Goal: Information Seeking & Learning: Learn about a topic

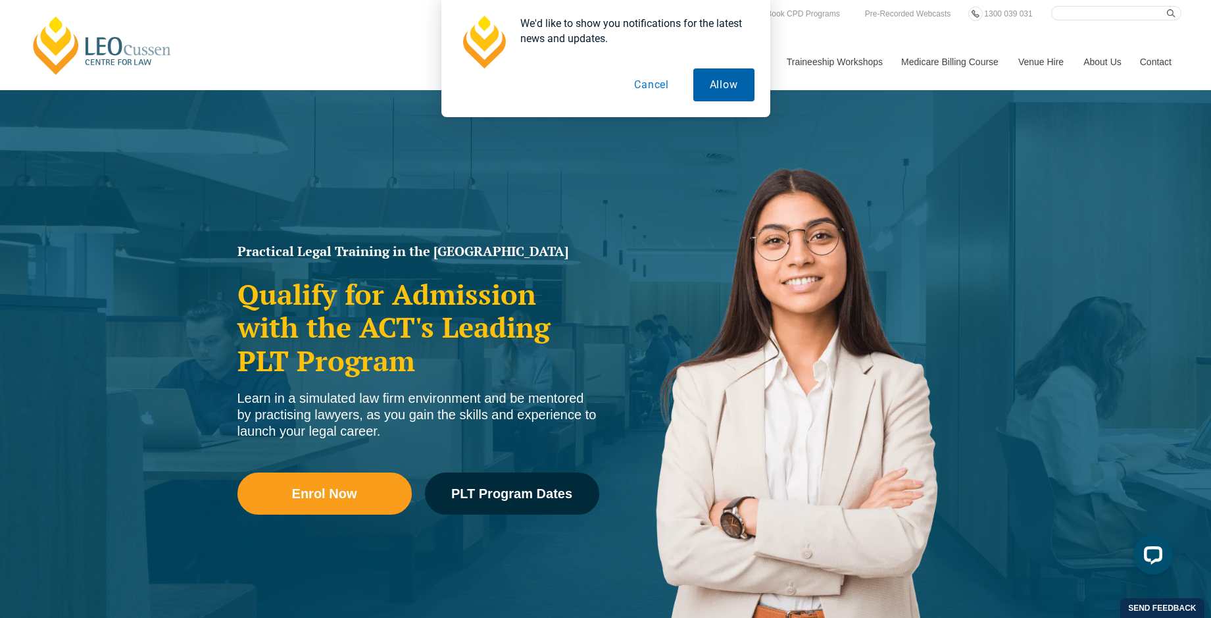
click at [733, 95] on button "Allow" at bounding box center [723, 84] width 61 height 33
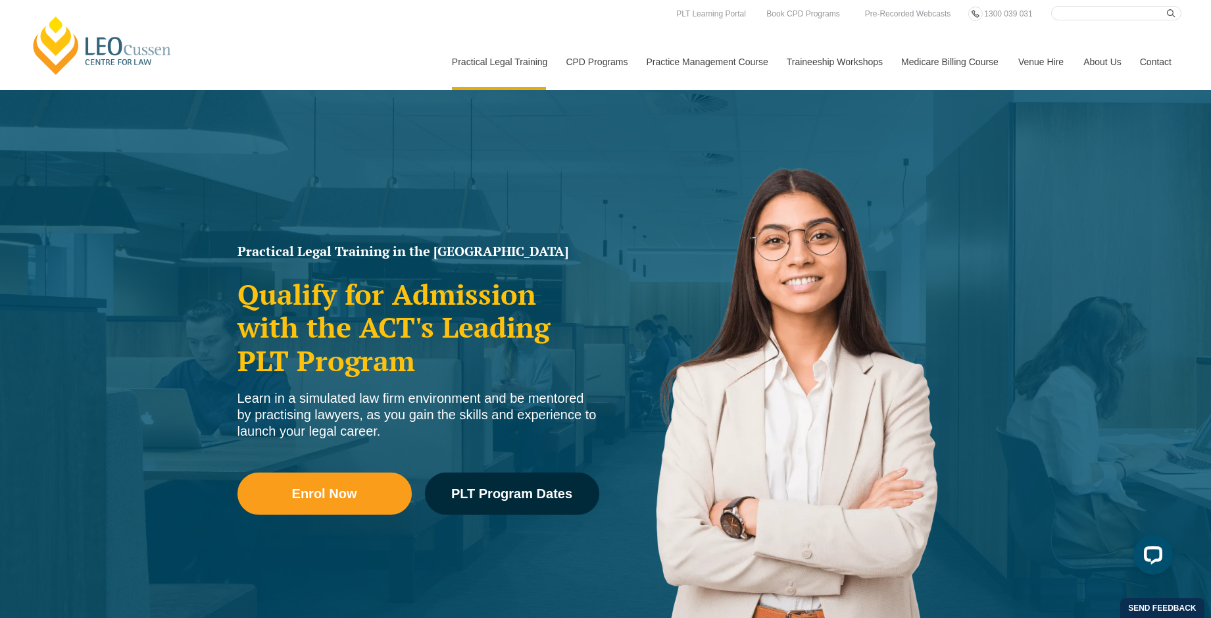
click at [1157, 60] on link "Contact" at bounding box center [1155, 62] width 51 height 57
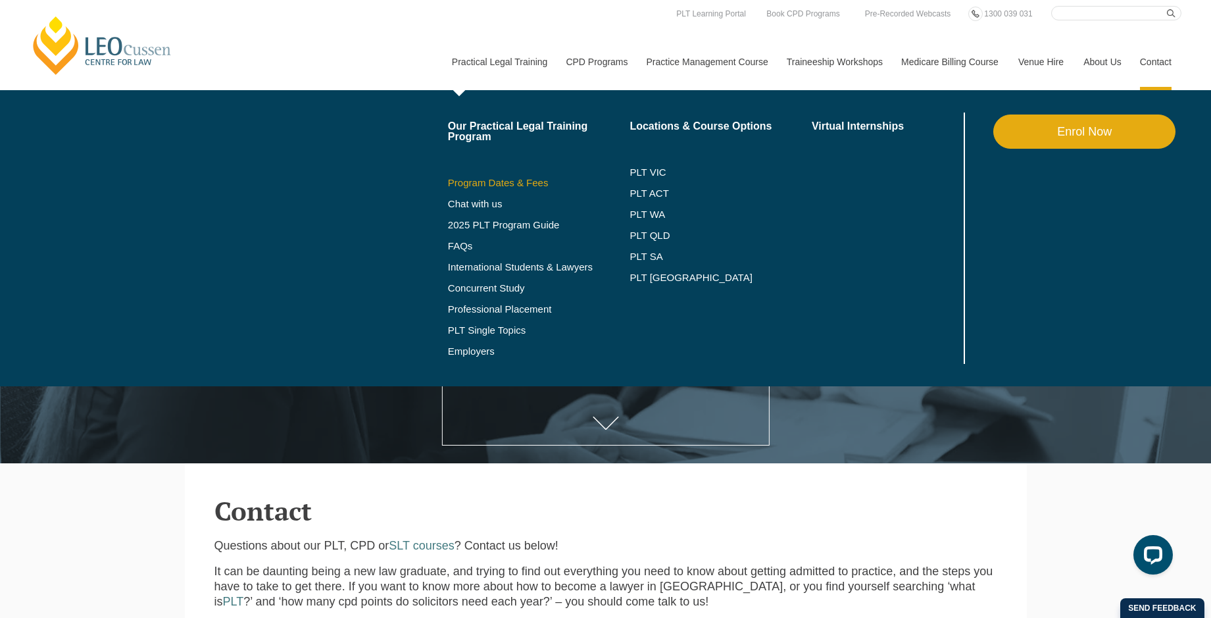
click at [508, 178] on link "Program Dates & Fees" at bounding box center [539, 183] width 182 height 11
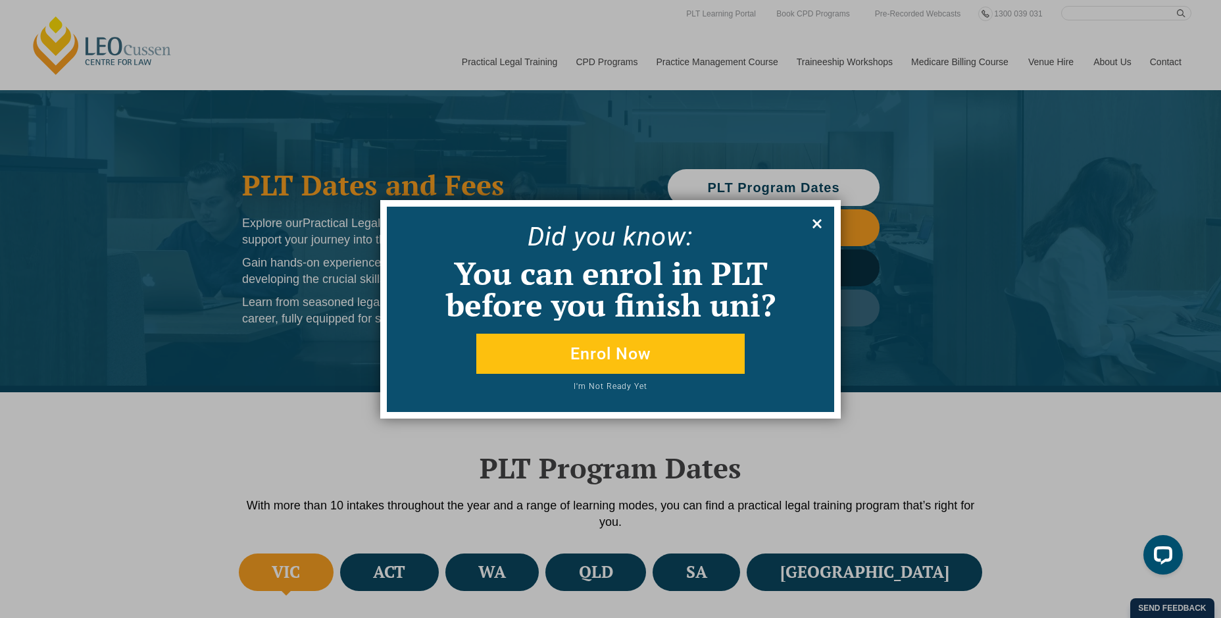
click at [815, 222] on icon at bounding box center [816, 223] width 9 height 9
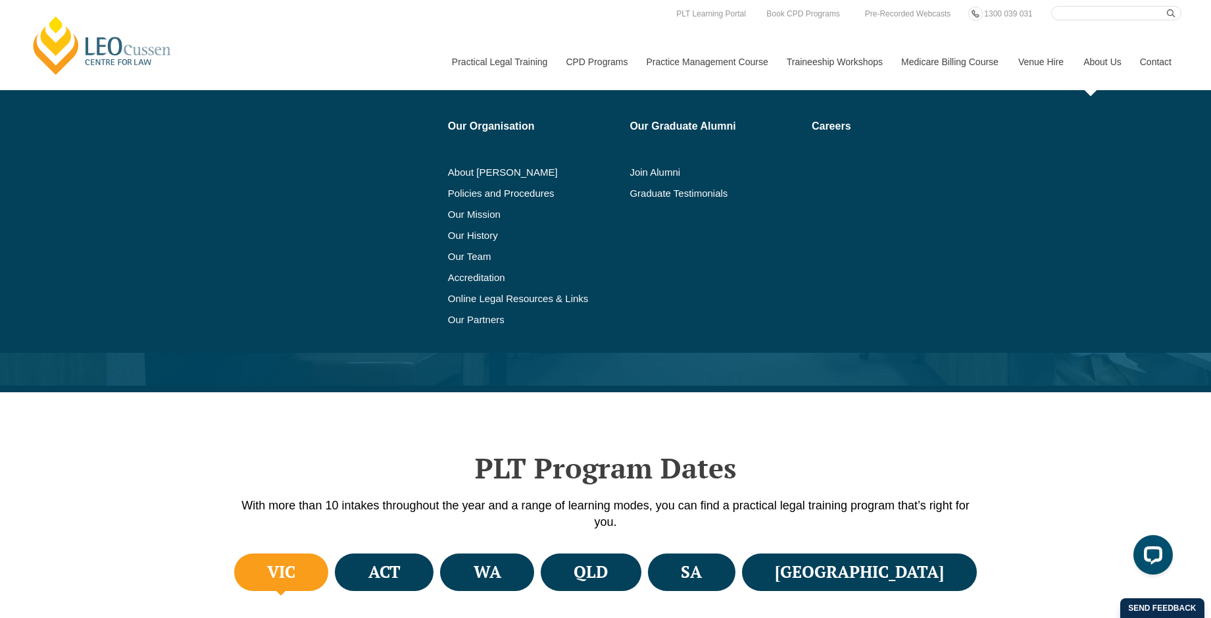
click at [1101, 61] on link "About Us" at bounding box center [1101, 62] width 57 height 57
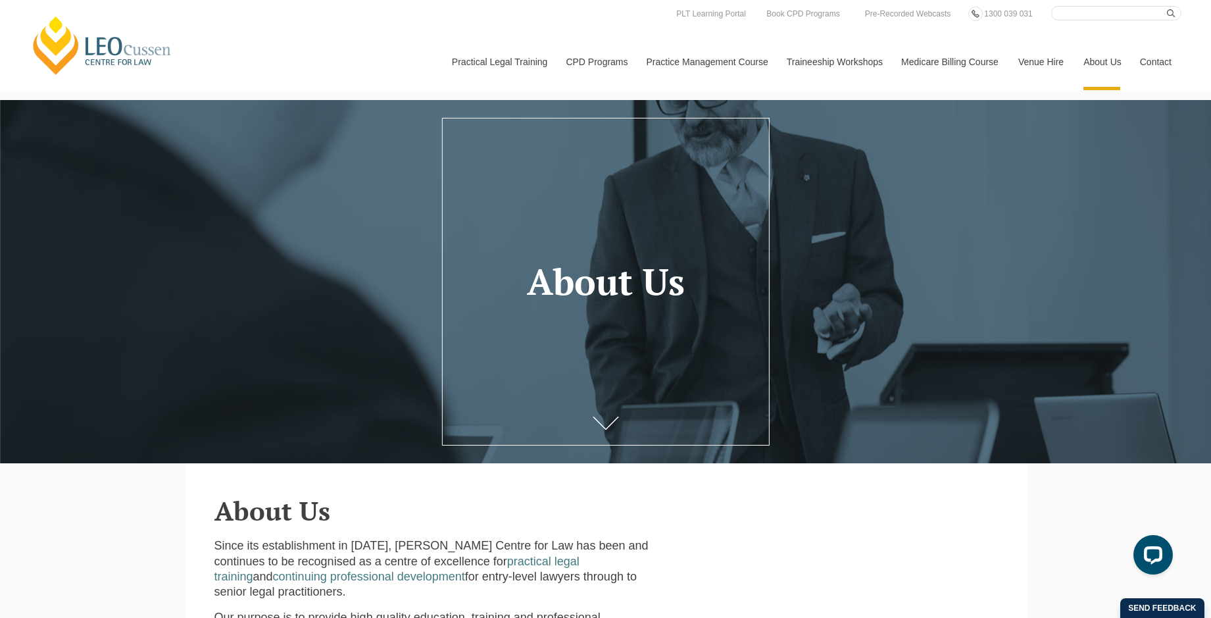
click at [1156, 61] on link "Contact" at bounding box center [1155, 62] width 51 height 57
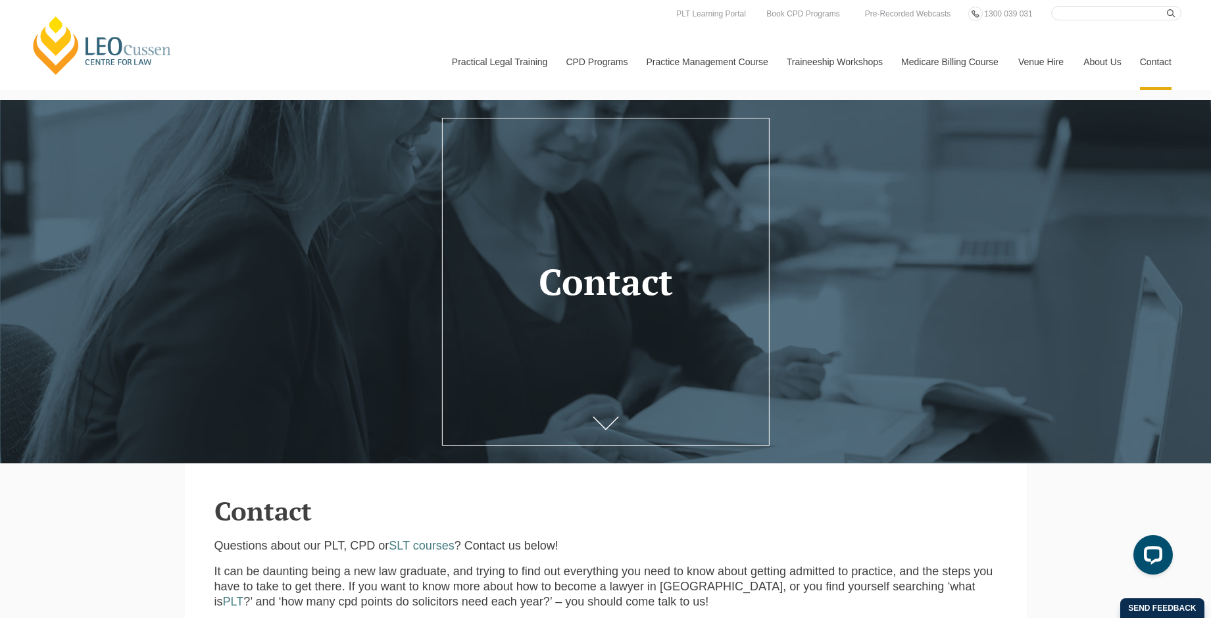
click at [1161, 60] on link "Contact" at bounding box center [1155, 62] width 51 height 57
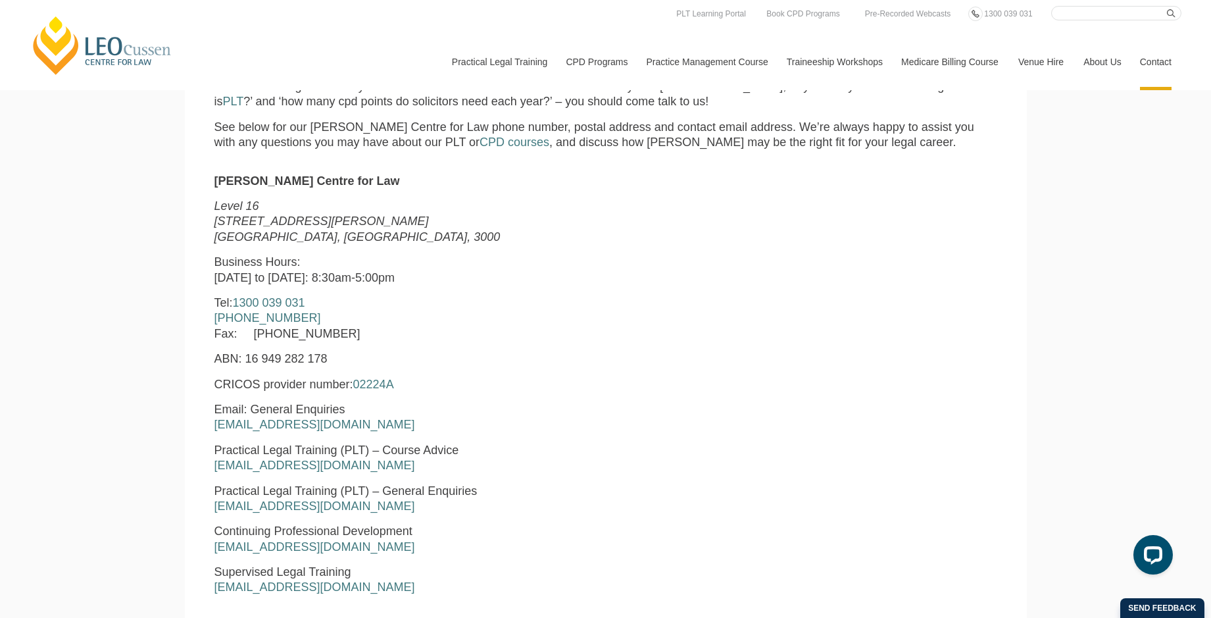
scroll to position [485, 0]
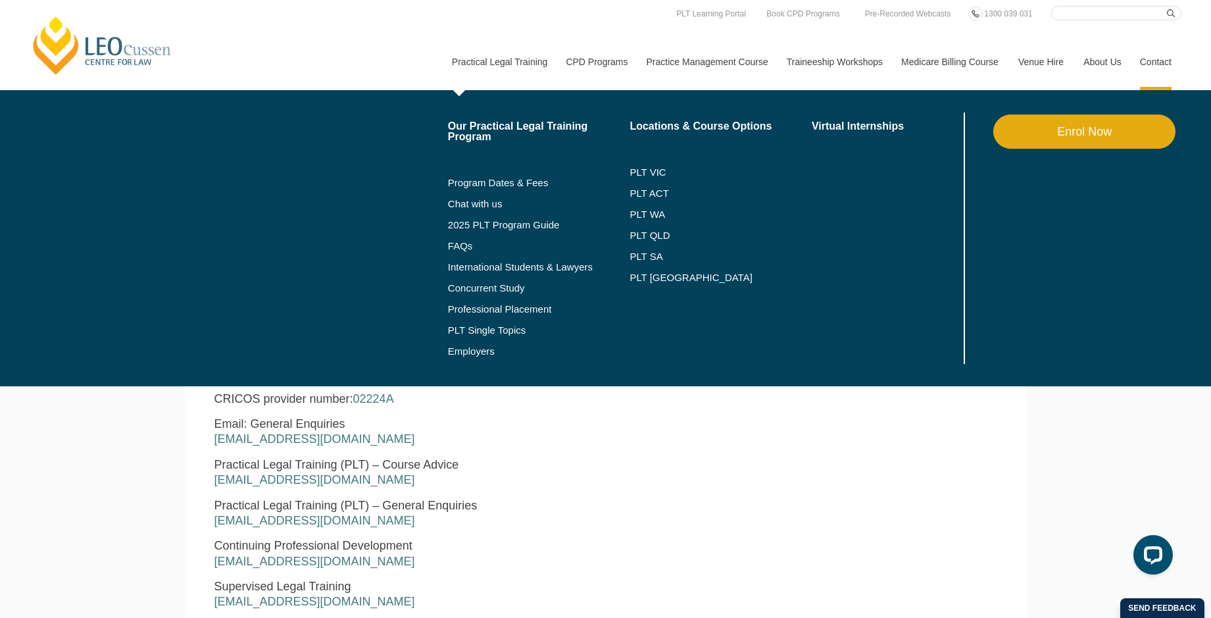
click at [506, 59] on link "Practical Legal Training" at bounding box center [499, 62] width 114 height 57
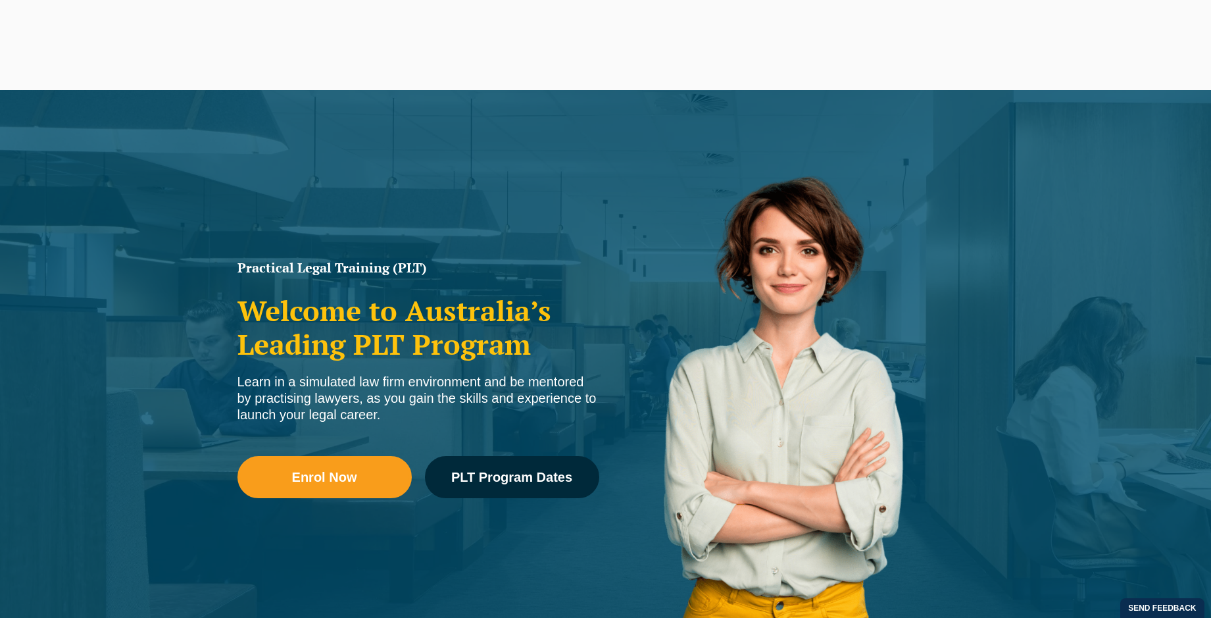
click at [327, 492] on link "Enrol Now" at bounding box center [324, 477] width 174 height 42
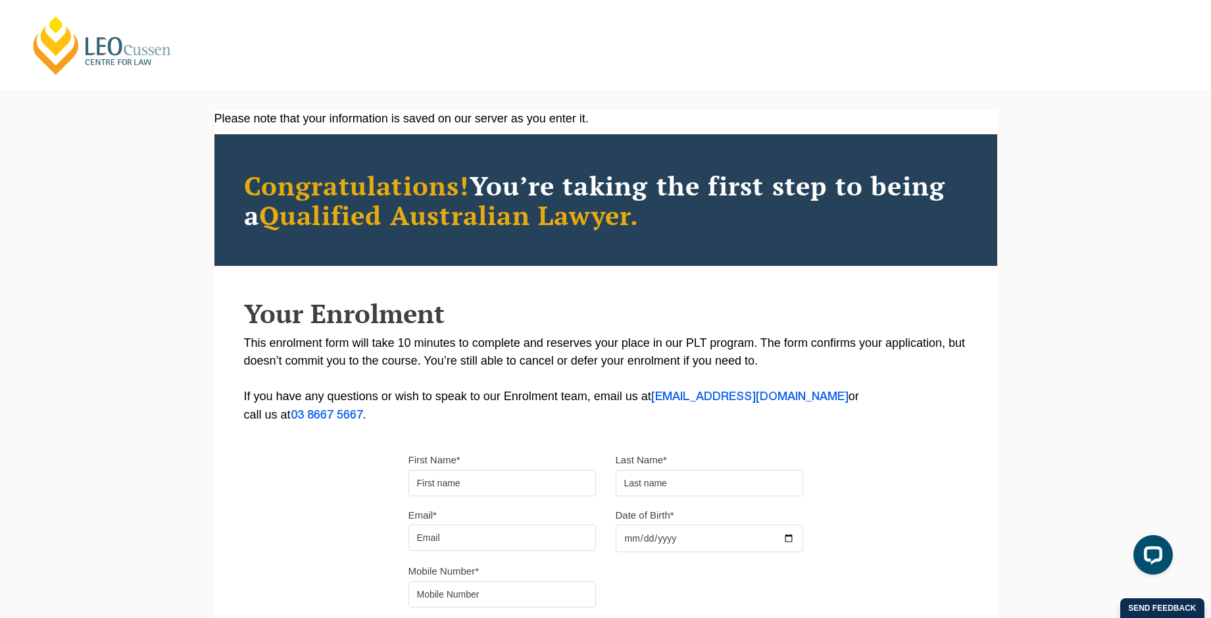
click at [186, 336] on div "Please note that your information is saved on our server as you enter it. Congr…" at bounding box center [605, 422] width 1211 height 665
